Goal: Task Accomplishment & Management: Use online tool/utility

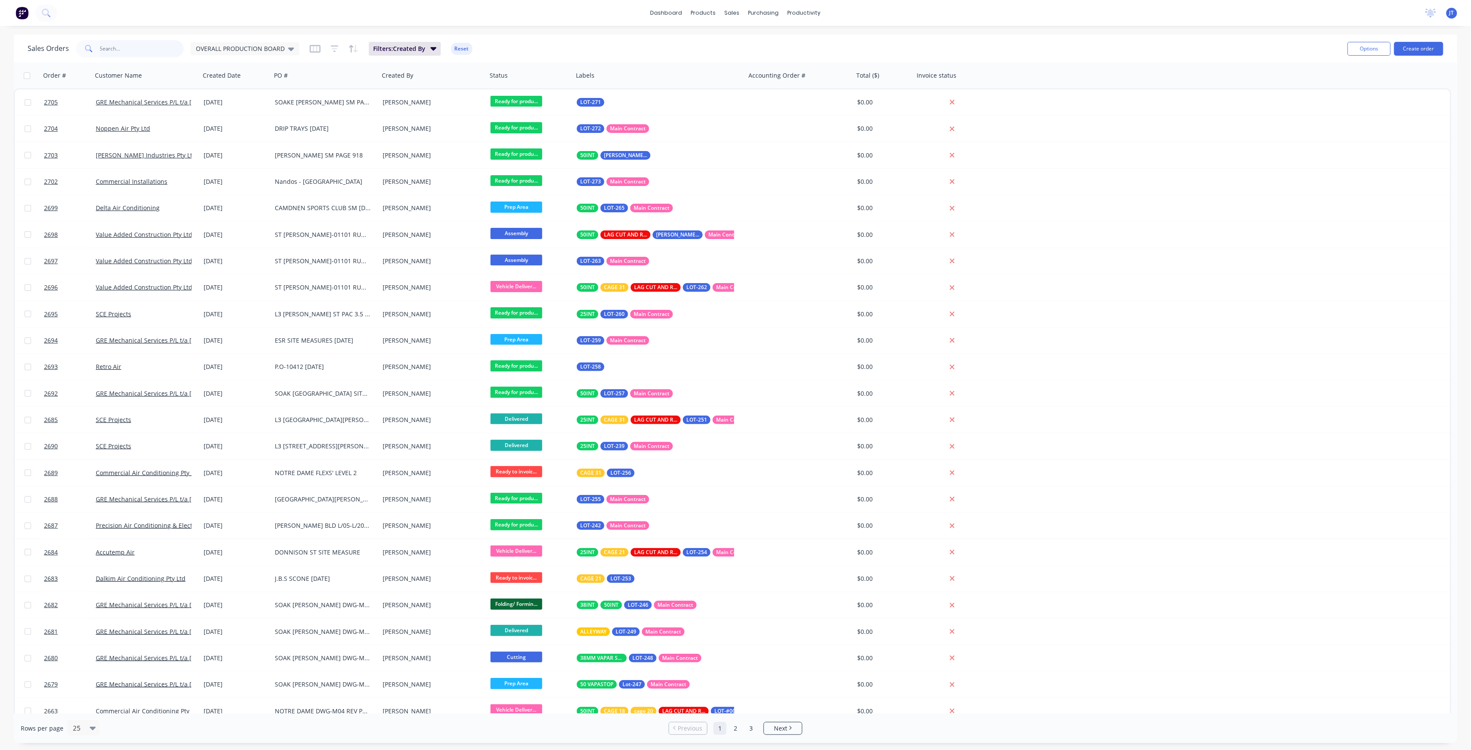
click at [159, 54] on input "text" at bounding box center [142, 48] width 84 height 17
click at [277, 54] on div "OVERALL PRODUCTION BOARD" at bounding box center [245, 48] width 109 height 13
click at [233, 114] on div "None edit" at bounding box center [251, 121] width 116 height 17
click at [228, 128] on div "None edit" at bounding box center [251, 121] width 116 height 17
click at [218, 116] on div "None edit" at bounding box center [251, 121] width 116 height 17
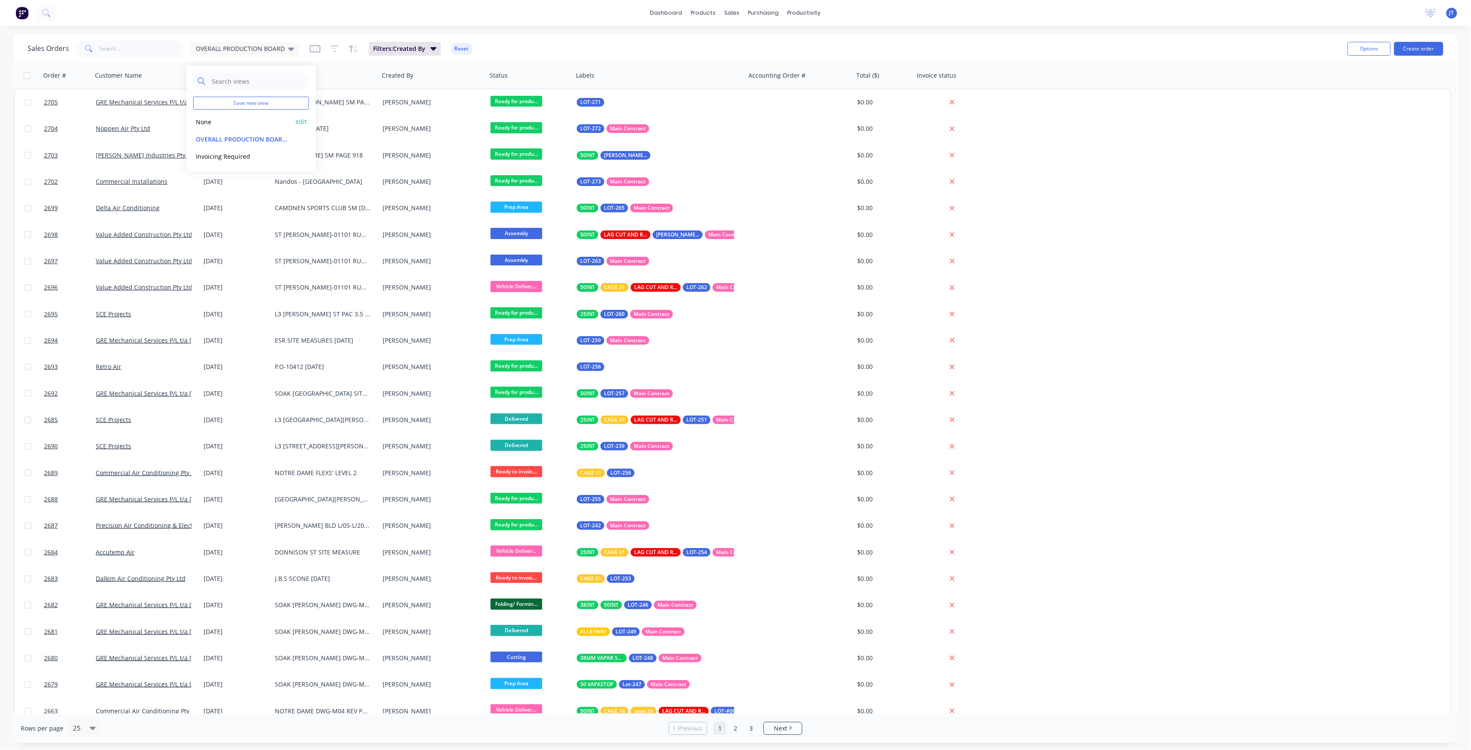
click at [210, 122] on button "None" at bounding box center [242, 122] width 98 height 10
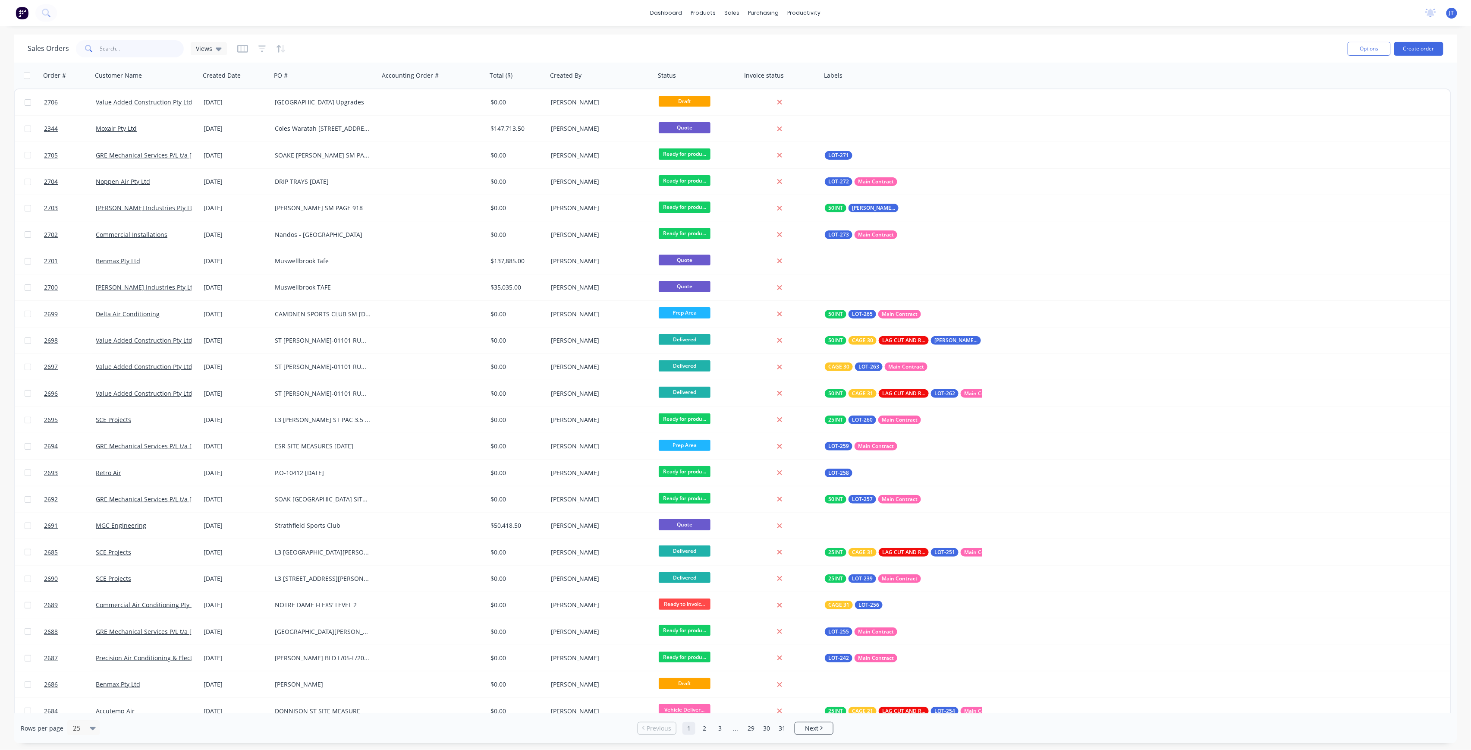
click at [122, 57] on input "text" at bounding box center [142, 48] width 84 height 17
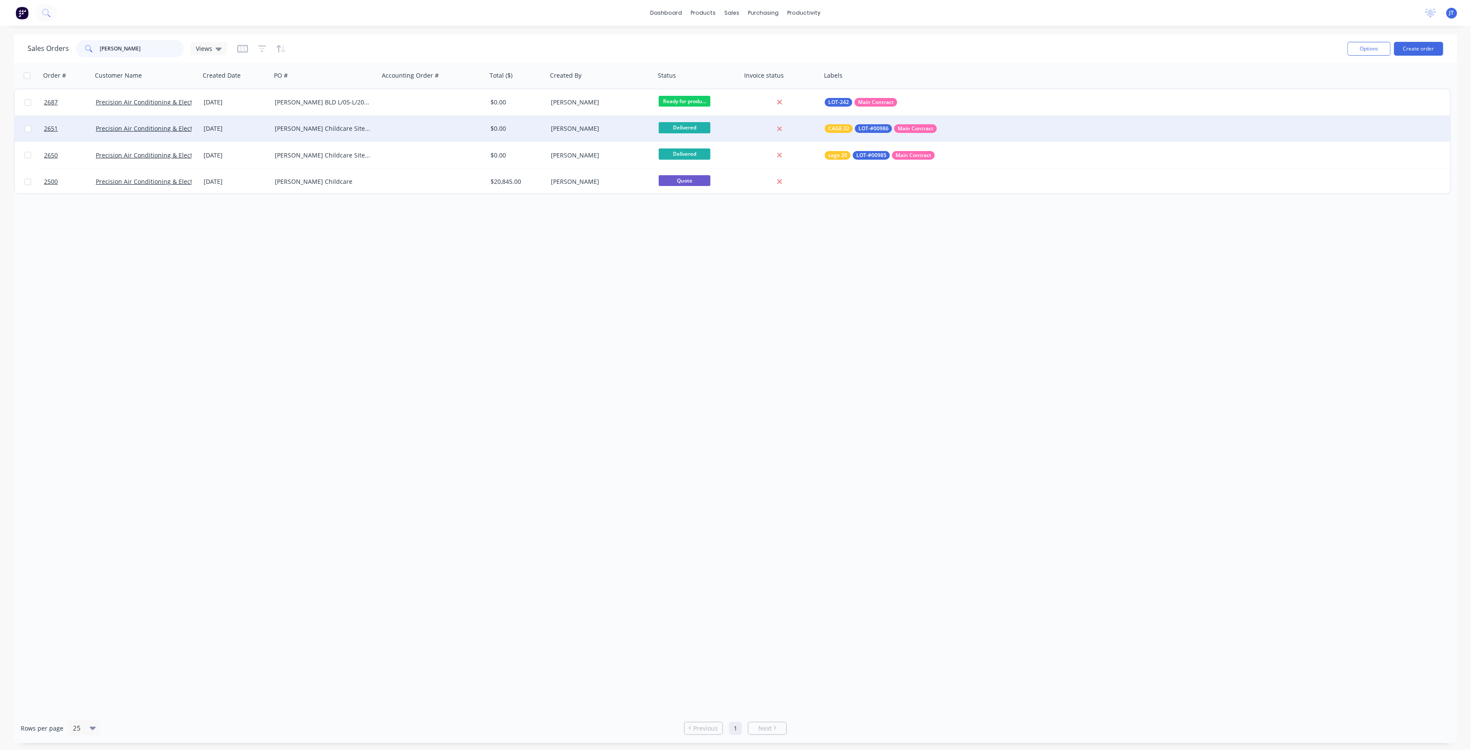
type input "[PERSON_NAME]"
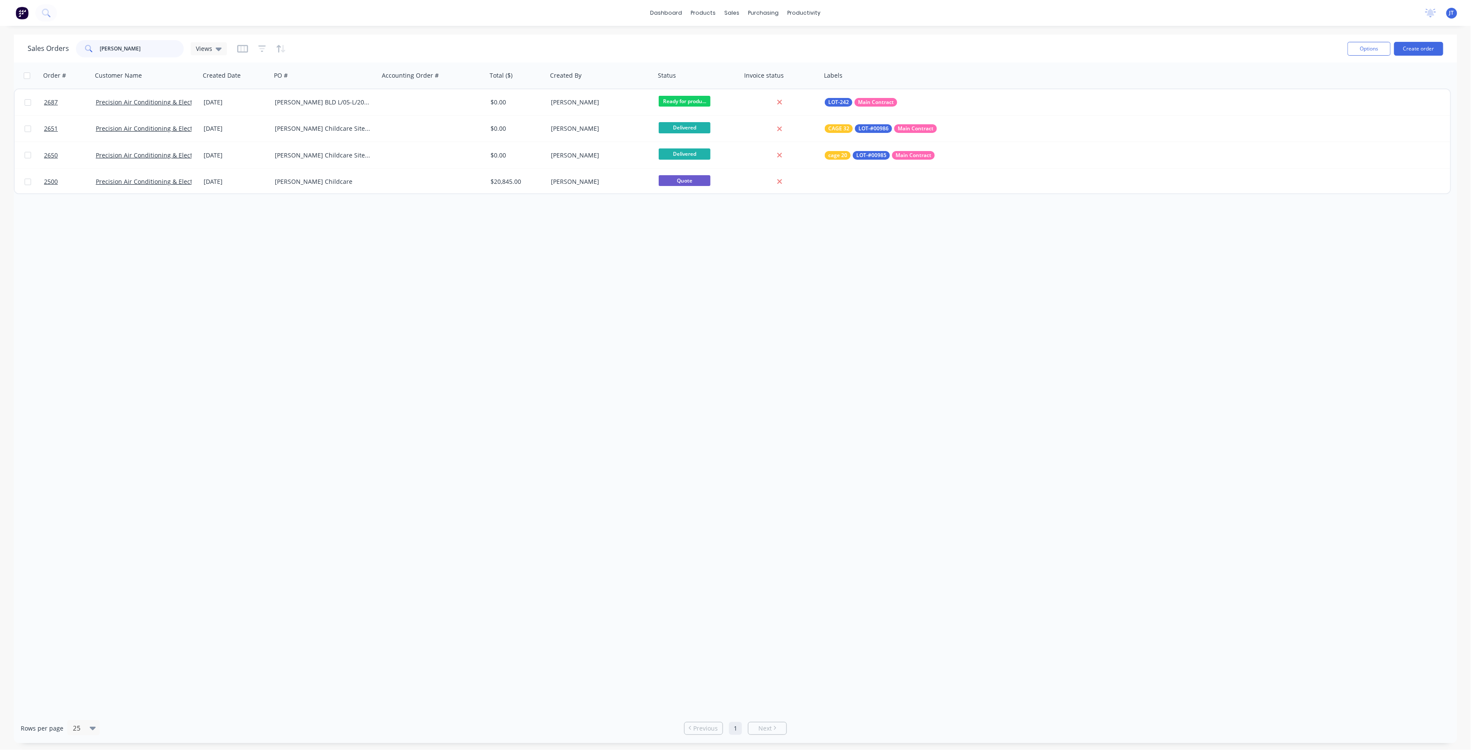
drag, startPoint x: 152, startPoint y: 56, endPoint x: 87, endPoint y: 51, distance: 64.9
click at [87, 51] on div "[PERSON_NAME]" at bounding box center [130, 48] width 108 height 17
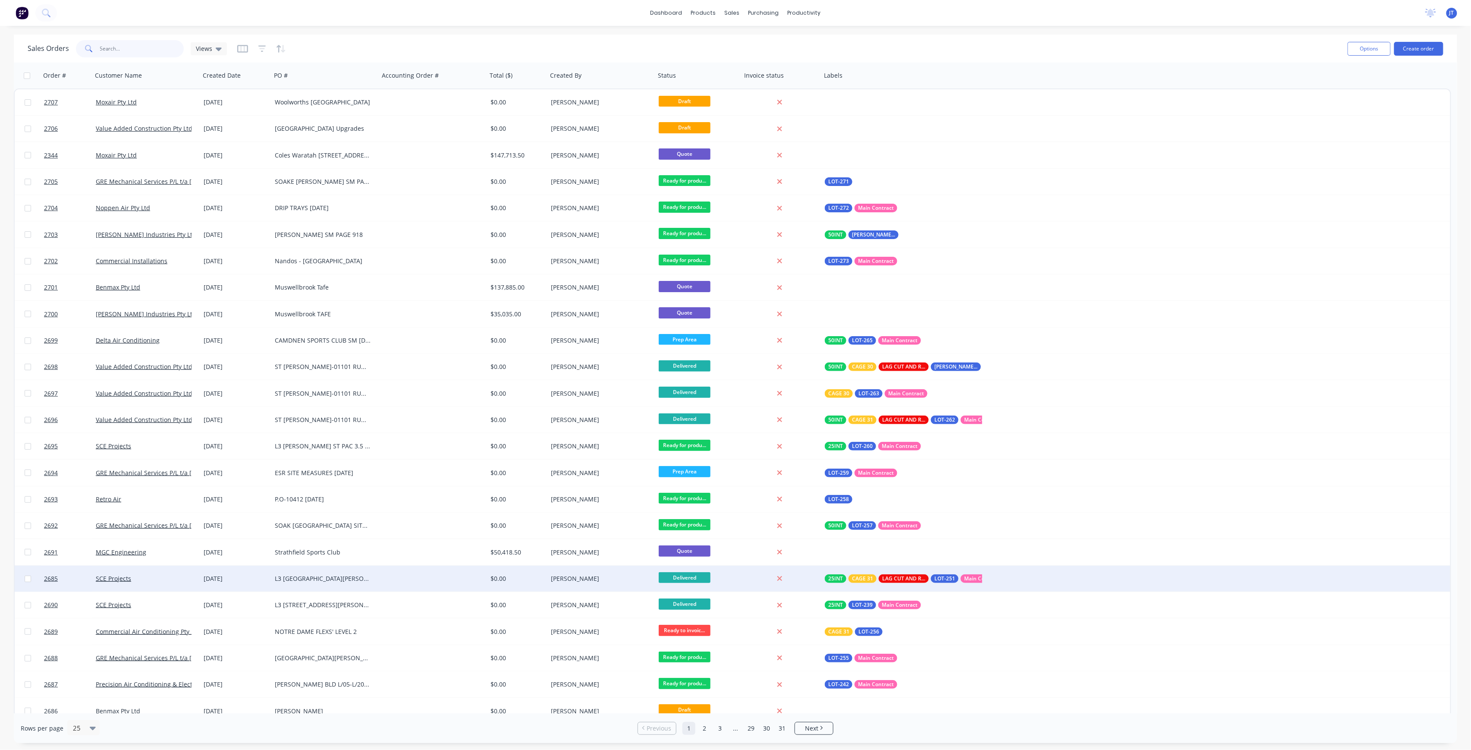
scroll to position [36, 0]
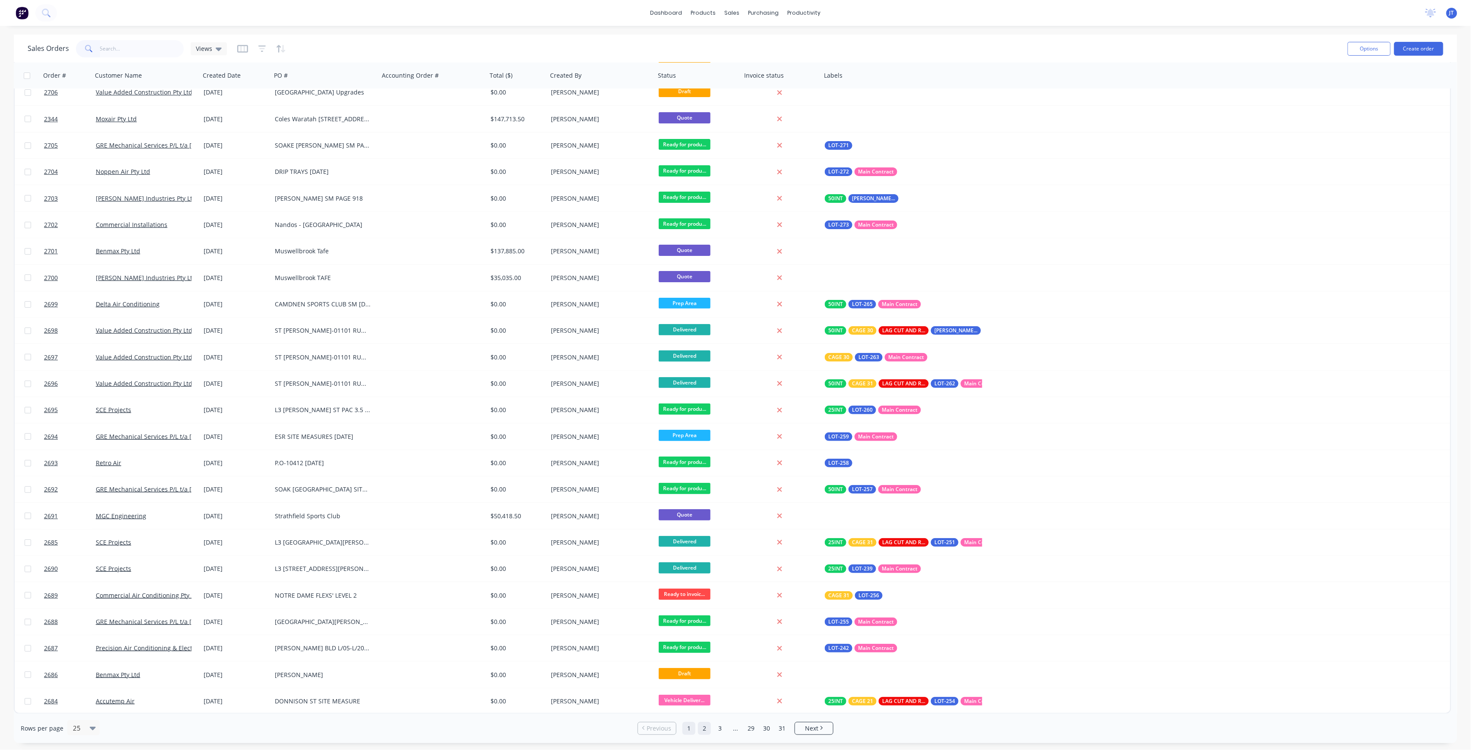
click at [706, 730] on link "2" at bounding box center [704, 728] width 13 height 13
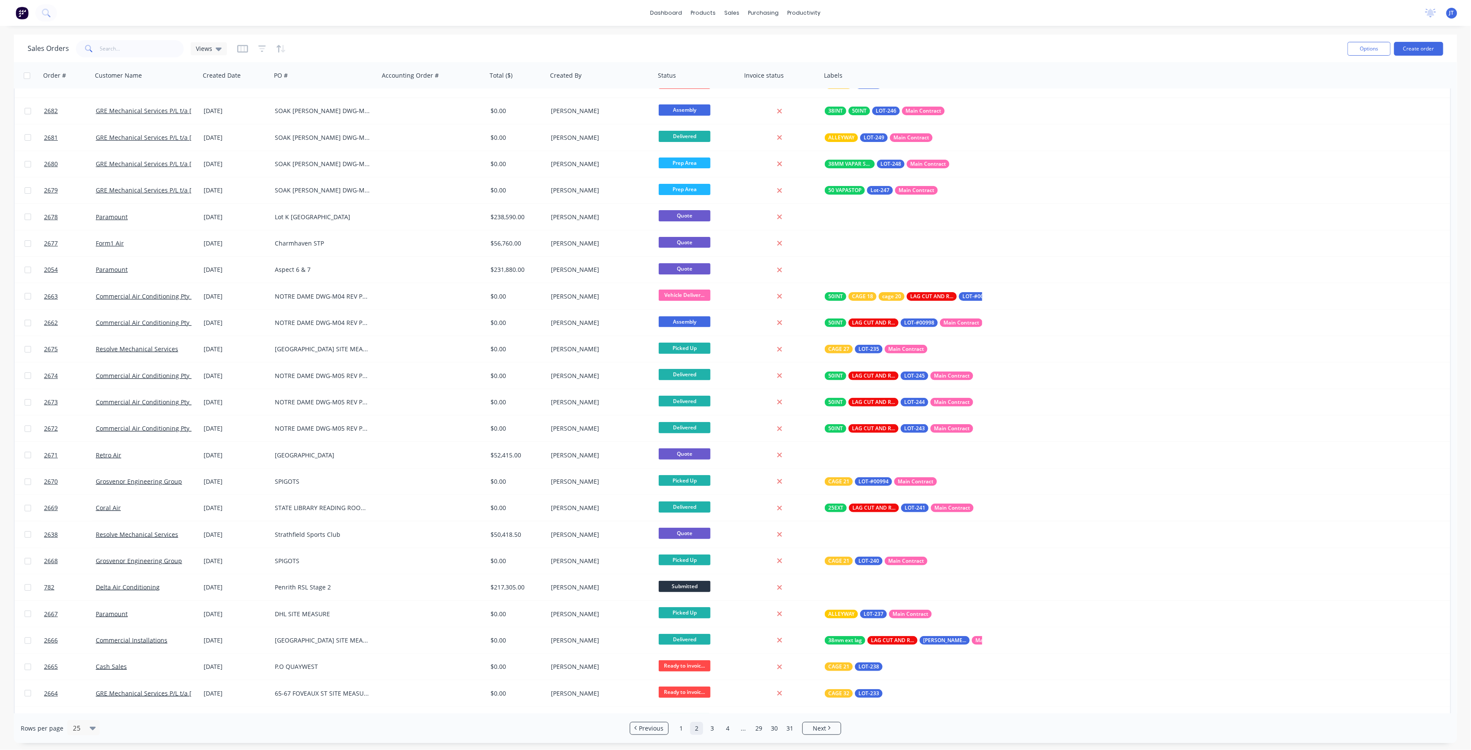
scroll to position [0, 0]
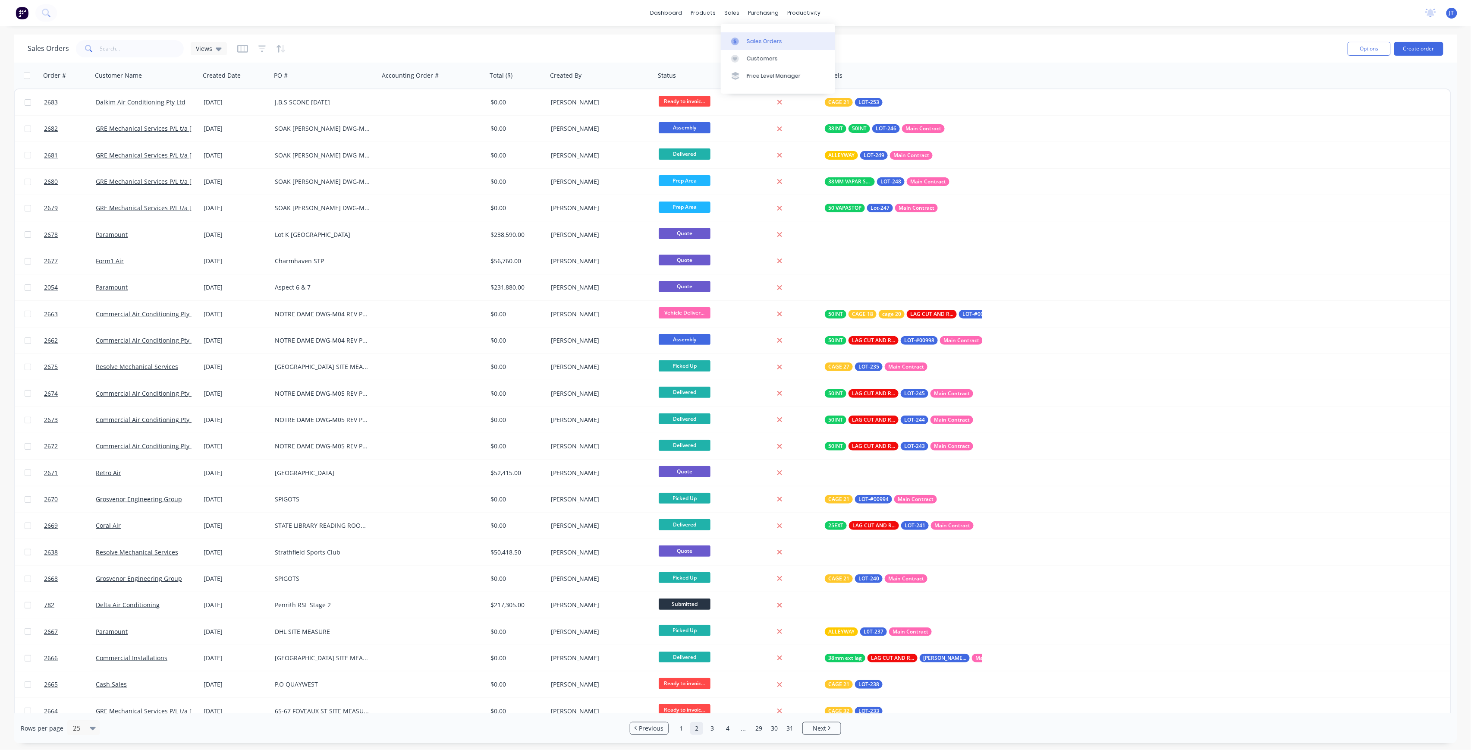
click at [753, 41] on div "Sales Orders" at bounding box center [764, 42] width 35 height 8
click at [132, 50] on input "text" at bounding box center [142, 48] width 84 height 17
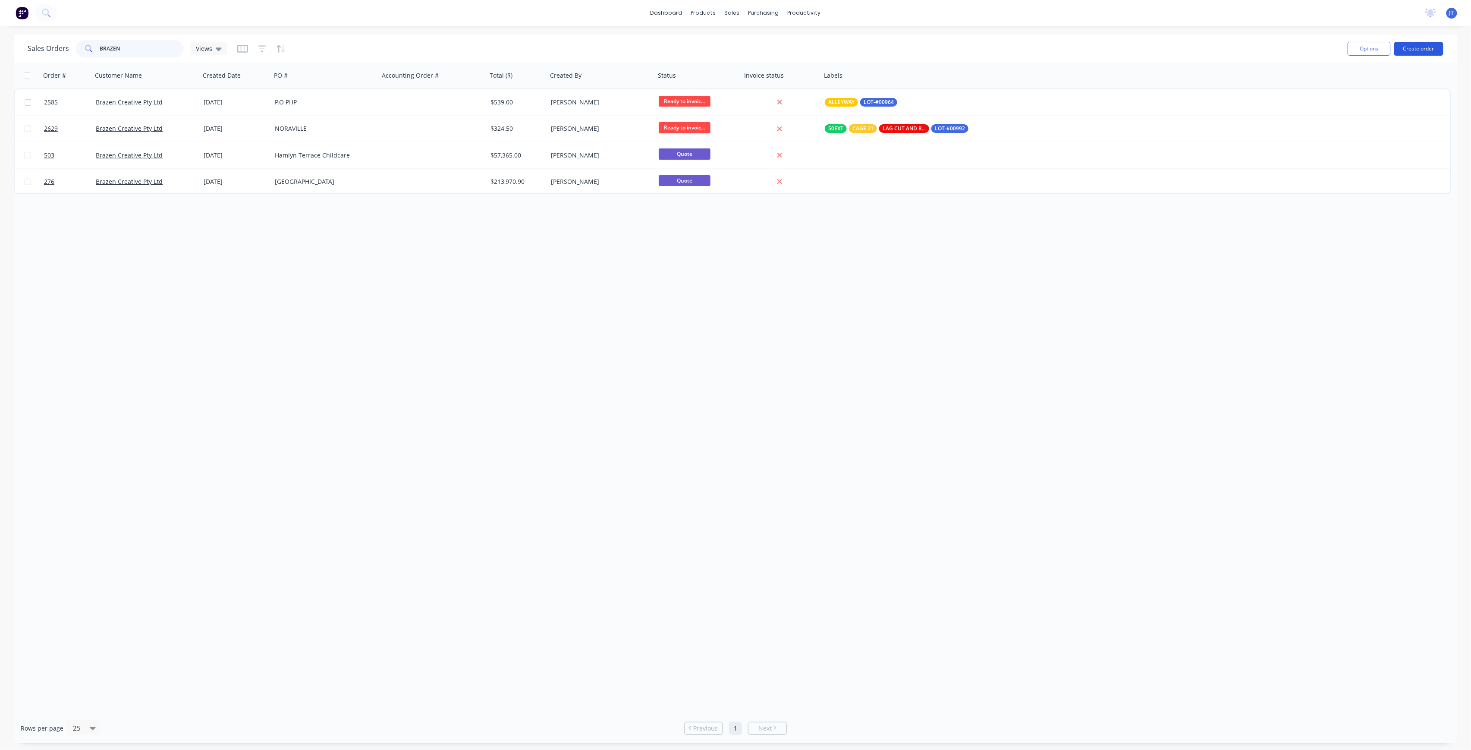
type input "BRAZEN"
click at [1427, 49] on button "Create order" at bounding box center [1418, 49] width 49 height 14
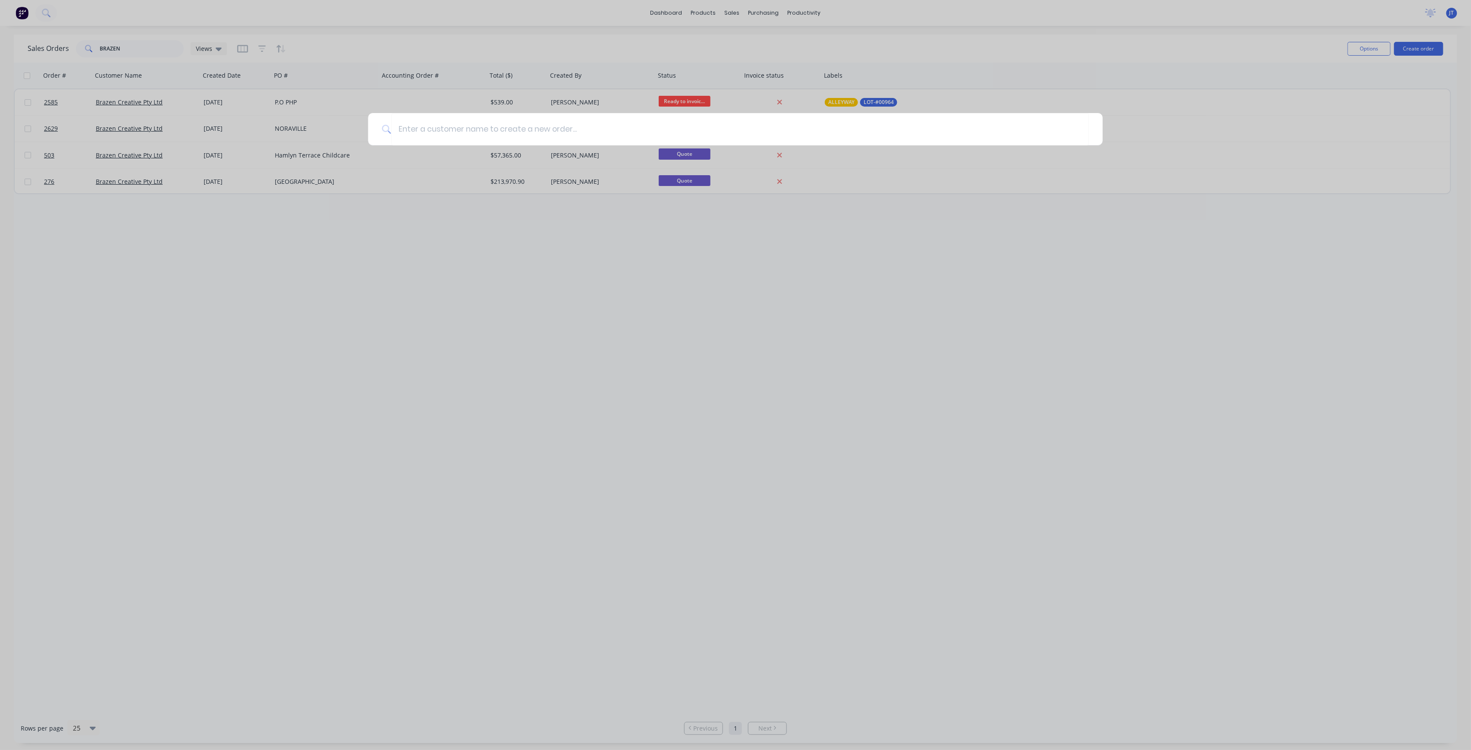
click at [369, 71] on div at bounding box center [735, 375] width 1471 height 750
